Goal: Navigation & Orientation: Understand site structure

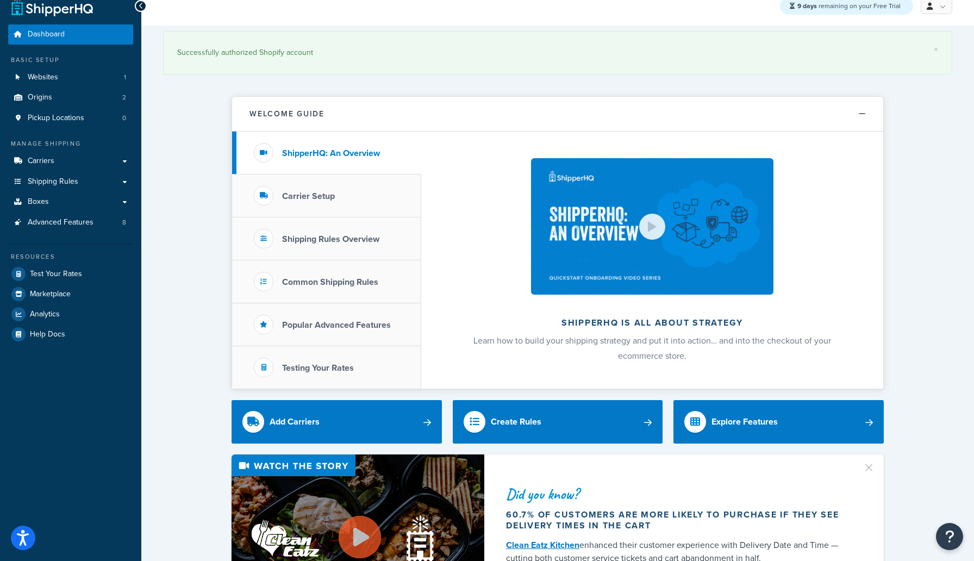
scroll to position [15, 0]
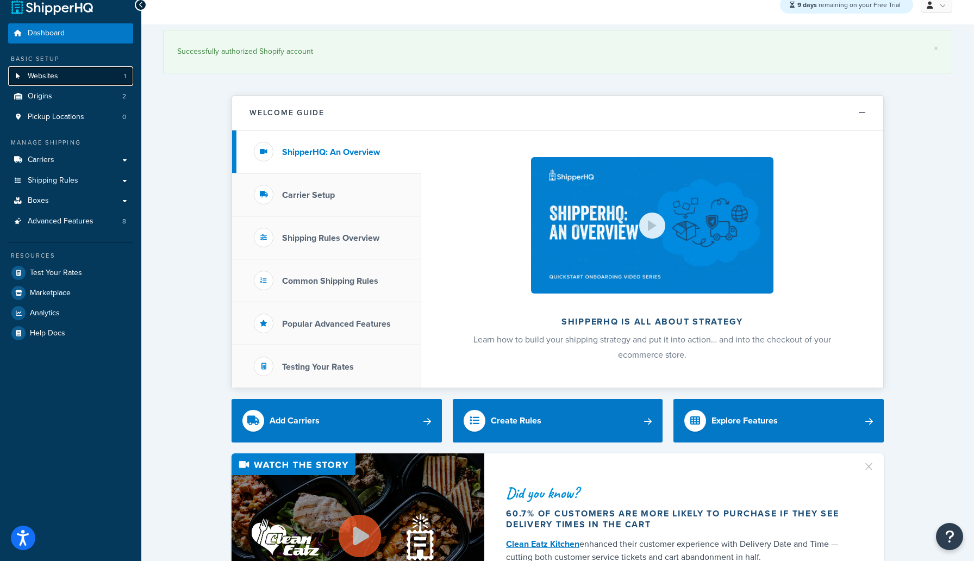
click at [70, 77] on link "Websites 1" at bounding box center [70, 76] width 125 height 20
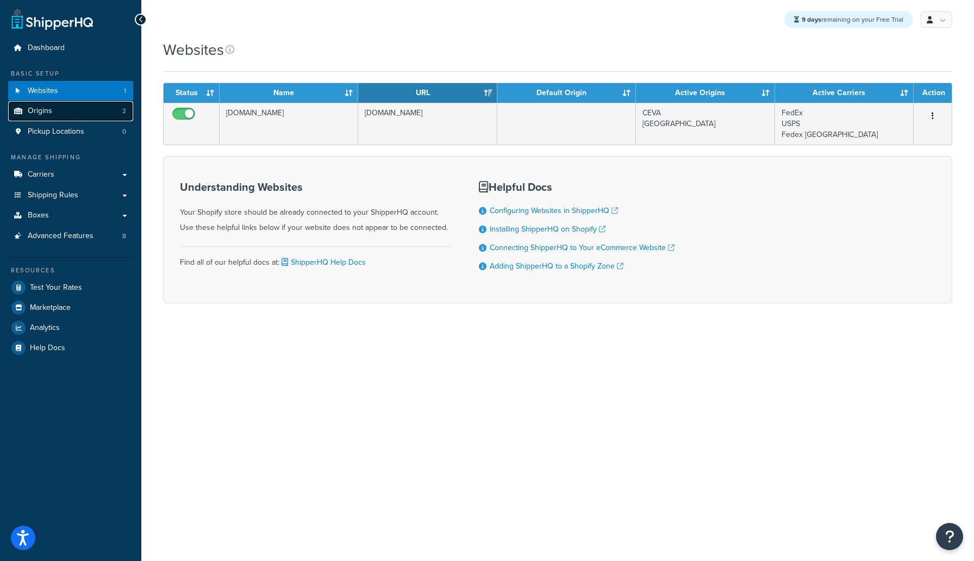
click at [47, 109] on span "Origins" at bounding box center [40, 111] width 24 height 9
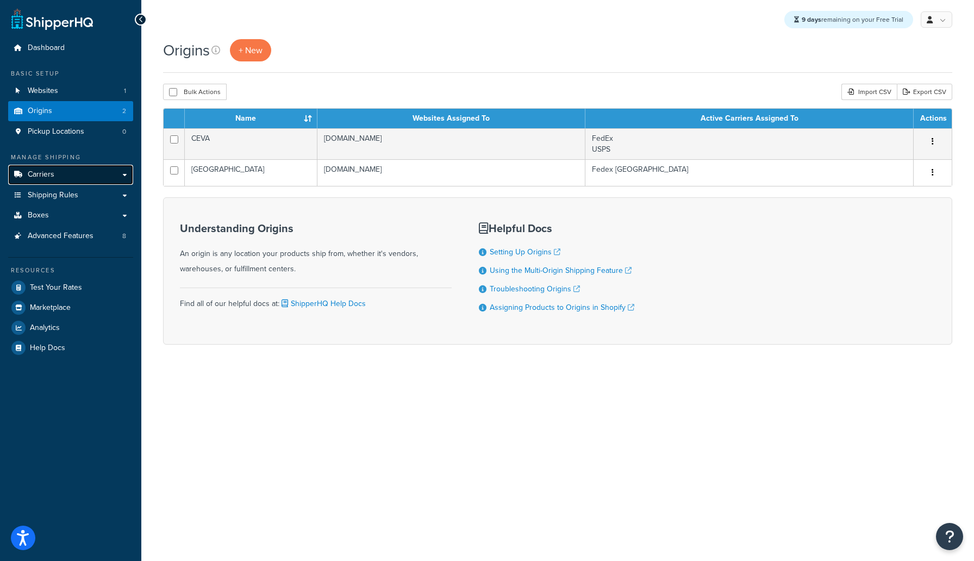
click at [51, 174] on span "Carriers" at bounding box center [41, 174] width 27 height 9
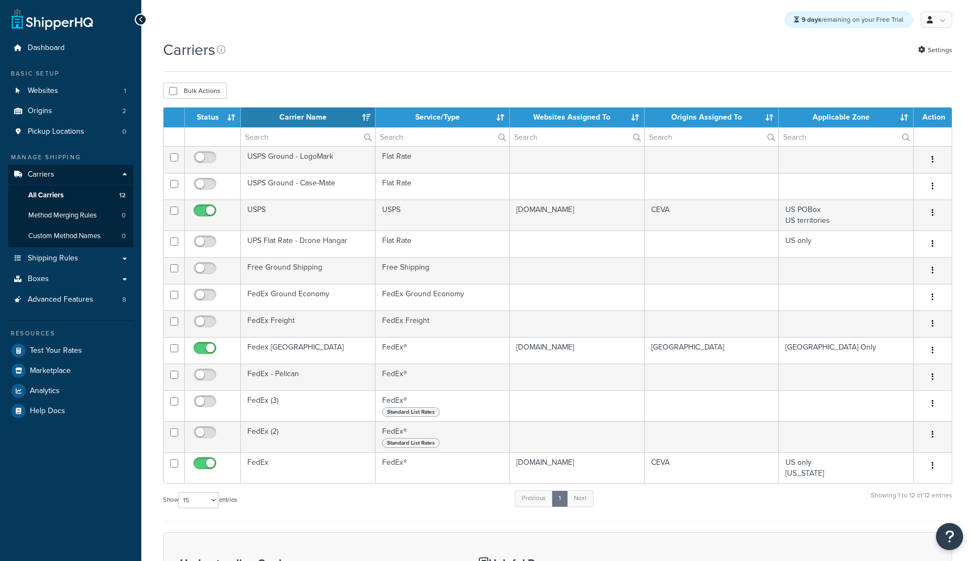
select select "15"
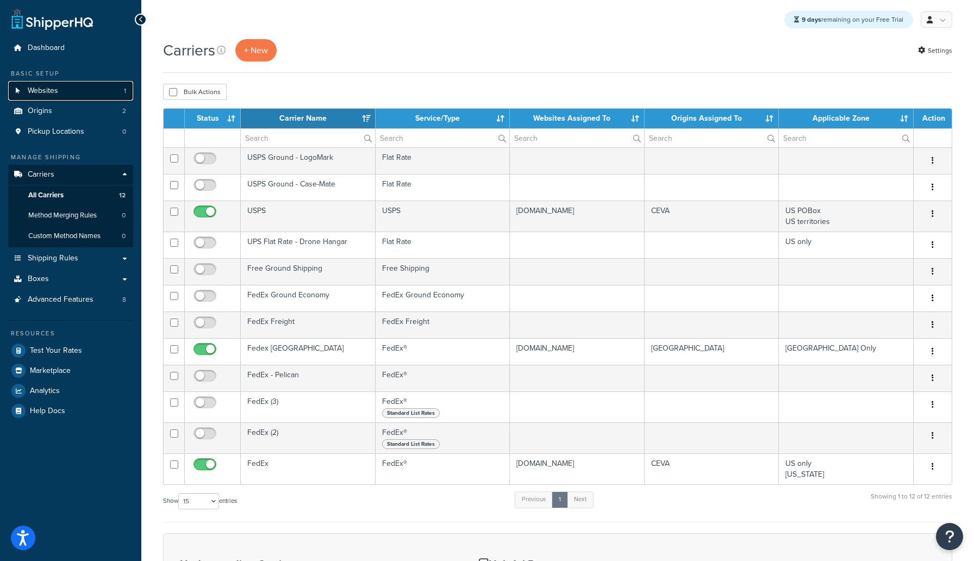
click at [78, 95] on link "Websites 1" at bounding box center [70, 91] width 125 height 20
